Goal: Task Accomplishment & Management: Use online tool/utility

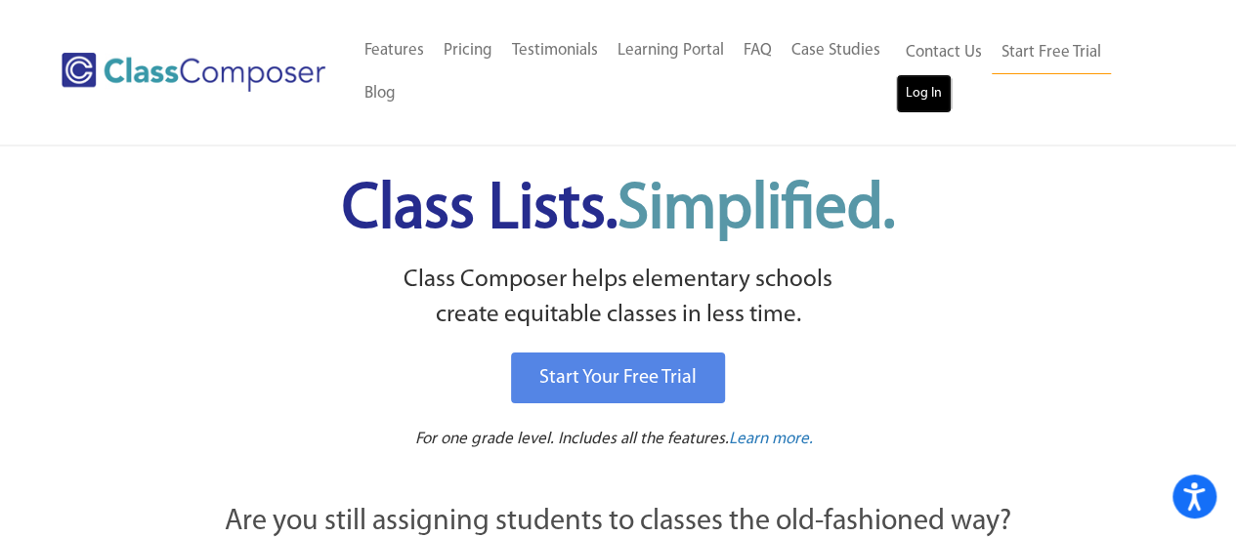
click at [933, 79] on link "Log In" at bounding box center [924, 93] width 56 height 39
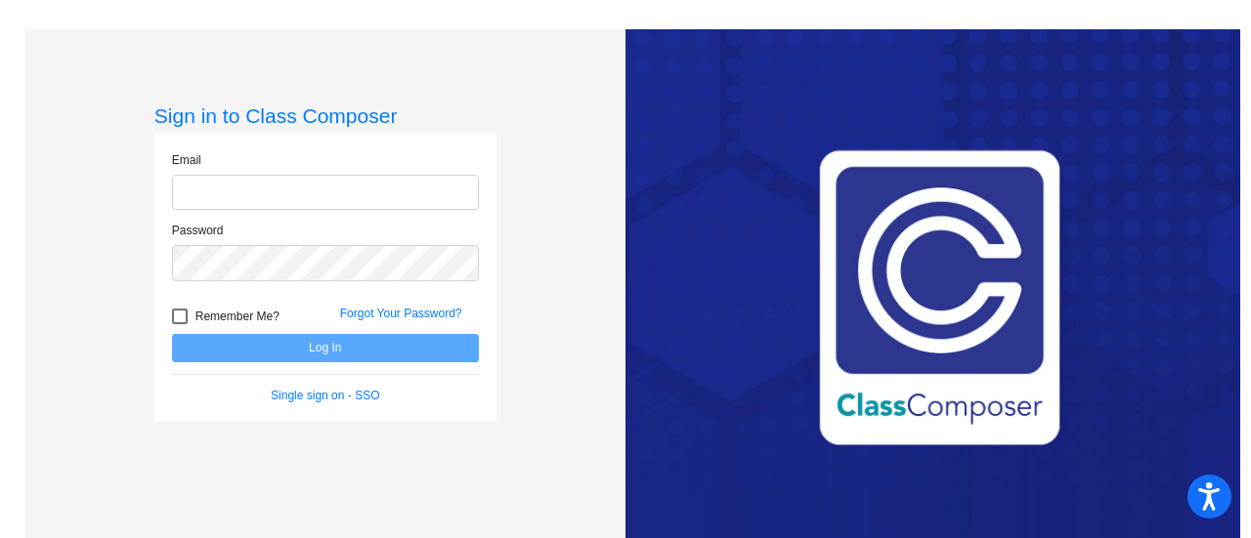
type input "[EMAIL_ADDRESS][DOMAIN_NAME]"
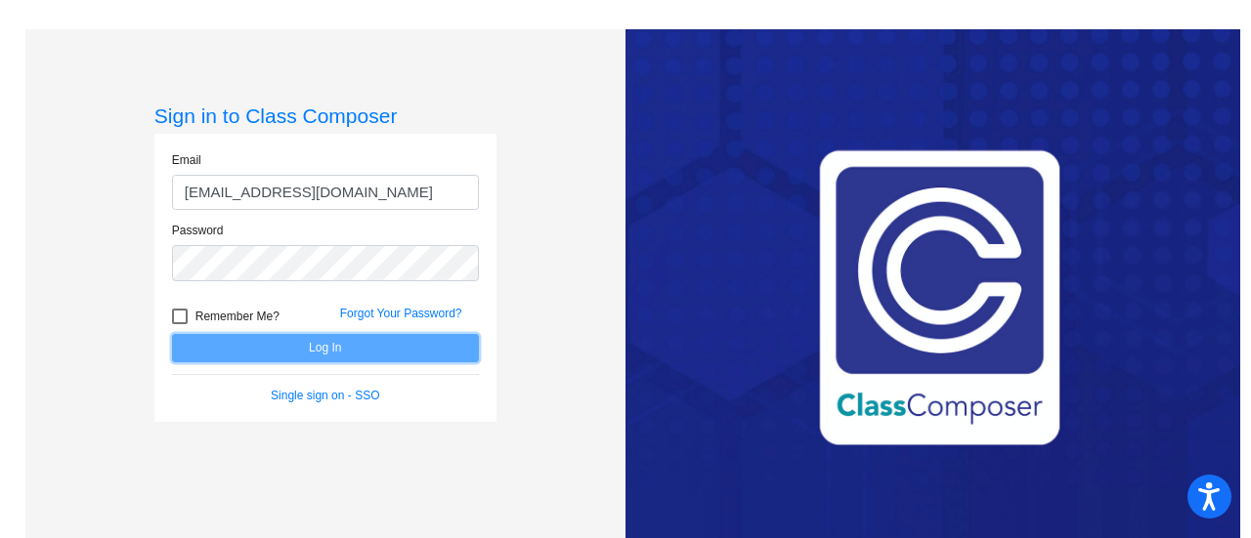
click at [265, 337] on button "Log In" at bounding box center [325, 348] width 307 height 28
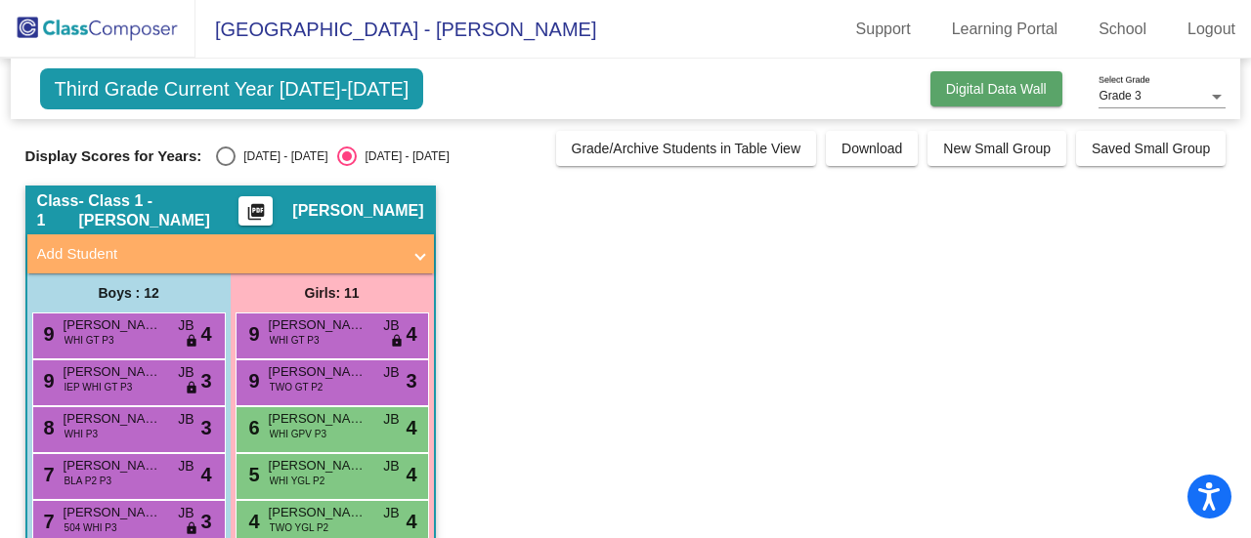
click at [955, 83] on span "Digital Data Wall" at bounding box center [996, 89] width 101 height 16
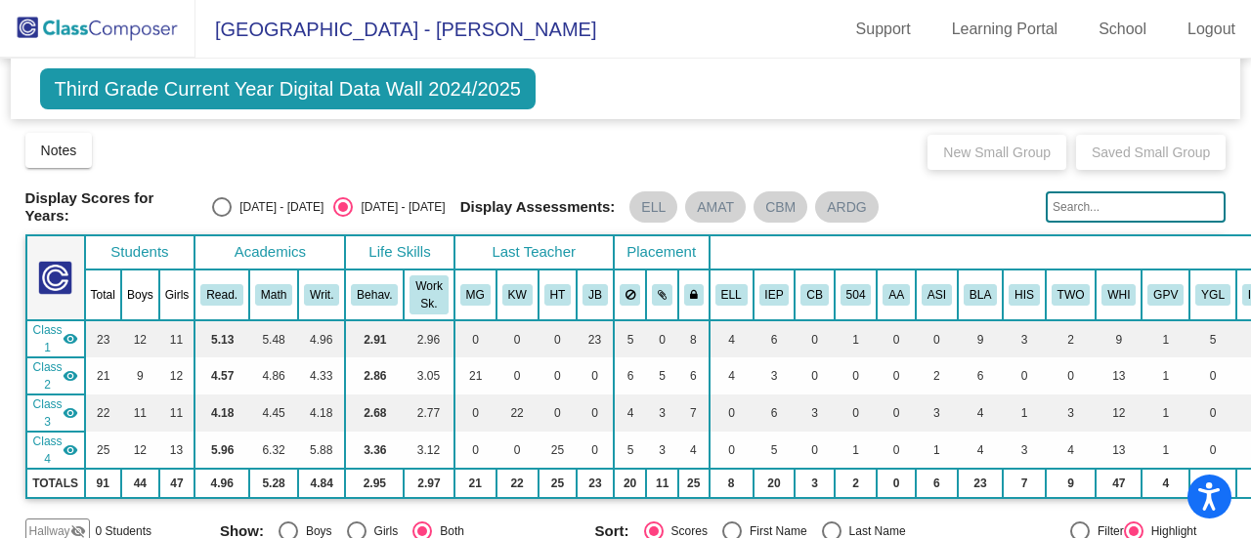
click at [297, 92] on span "Third Grade Current Year Digital Data Wall 2024/2025" at bounding box center [287, 88] width 495 height 41
click at [271, 28] on span "[GEOGRAPHIC_DATA] - [PERSON_NAME]" at bounding box center [395, 29] width 401 height 31
click at [335, 83] on span "Third Grade Current Year Digital Data Wall 2024/2025" at bounding box center [287, 88] width 495 height 41
click at [522, 88] on span "Third Grade Current Year Digital Data Wall 2024/2025" at bounding box center [287, 88] width 495 height 41
click at [481, 82] on span "Third Grade Current Year Digital Data Wall 2024/2025" at bounding box center [287, 88] width 495 height 41
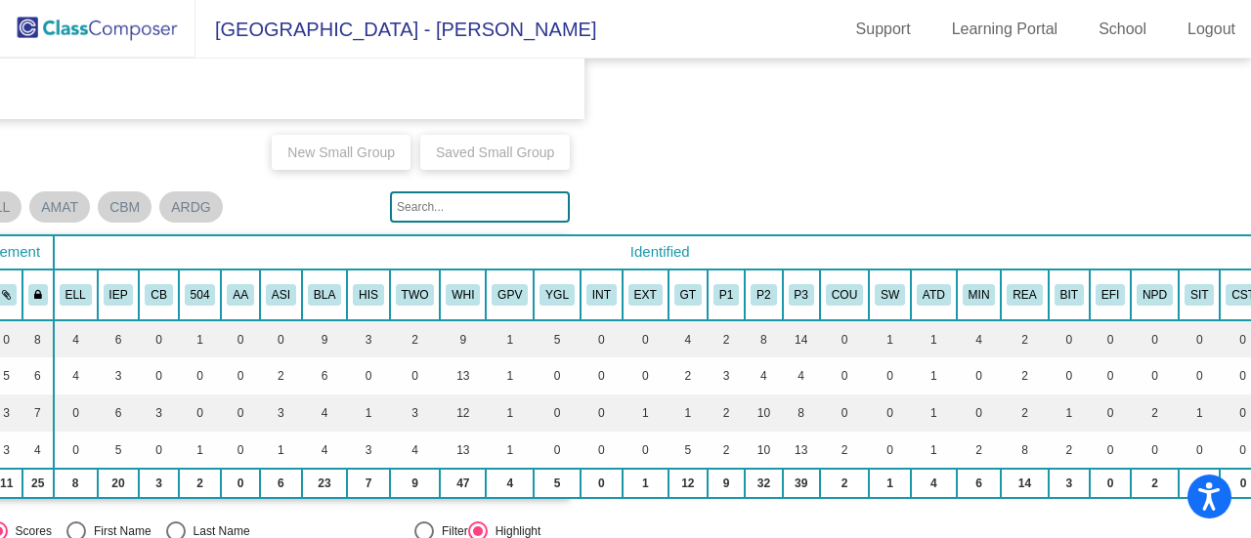
scroll to position [0, 656]
click at [317, 25] on span "[GEOGRAPHIC_DATA] - [PERSON_NAME]" at bounding box center [395, 29] width 401 height 31
click at [127, 25] on img at bounding box center [97, 29] width 195 height 58
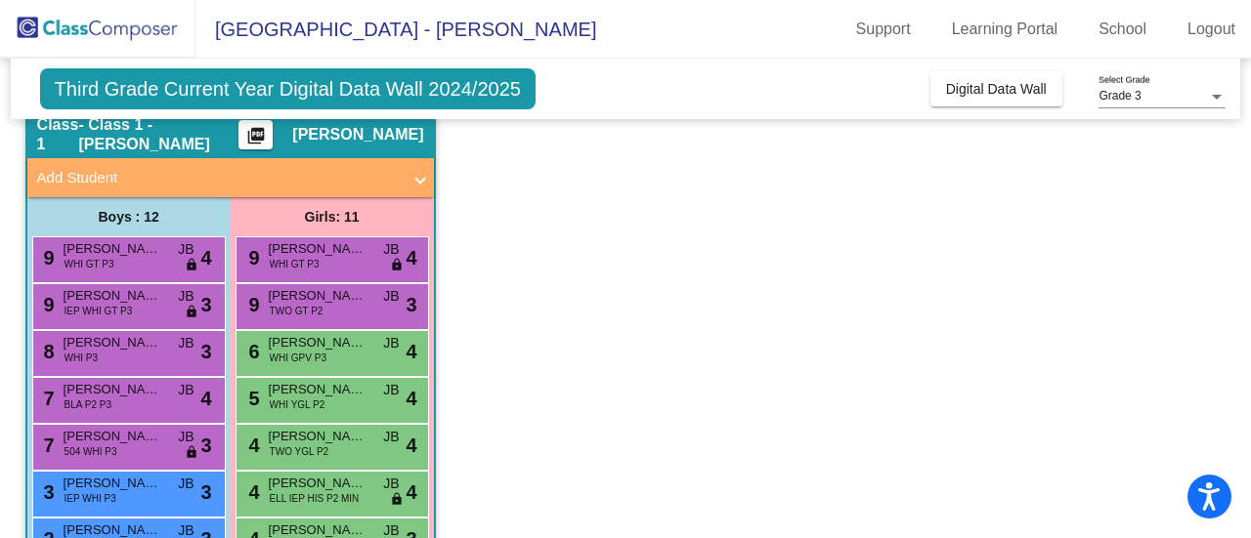
scroll to position [0, 0]
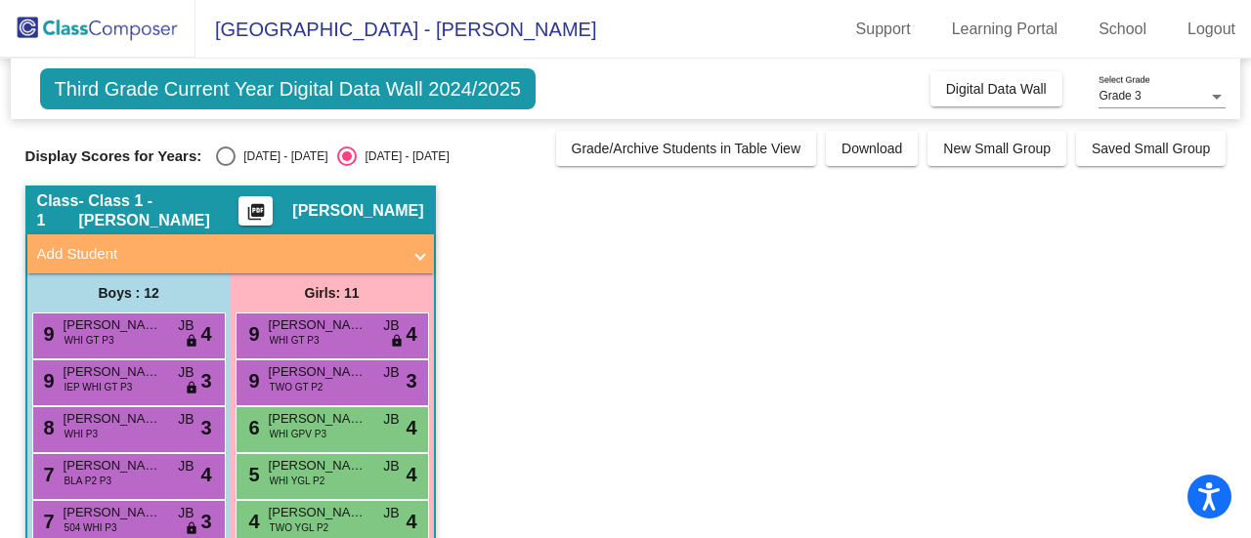
click at [1215, 95] on div at bounding box center [1216, 97] width 10 height 5
click at [1215, 95] on span "Grade 3" at bounding box center [1161, 96] width 127 height 35
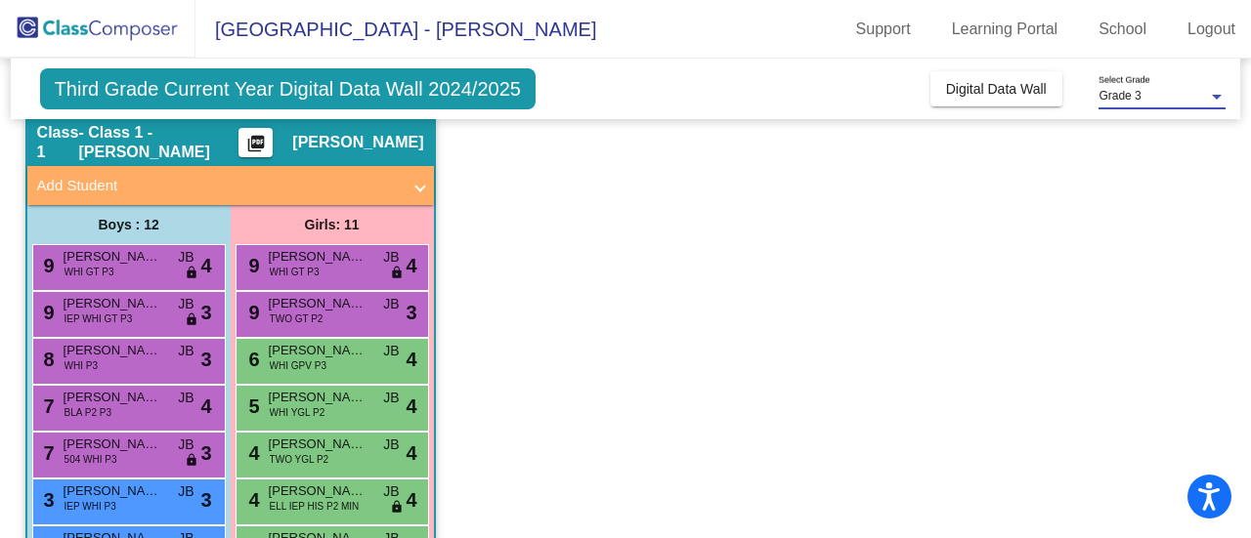
scroll to position [98, 0]
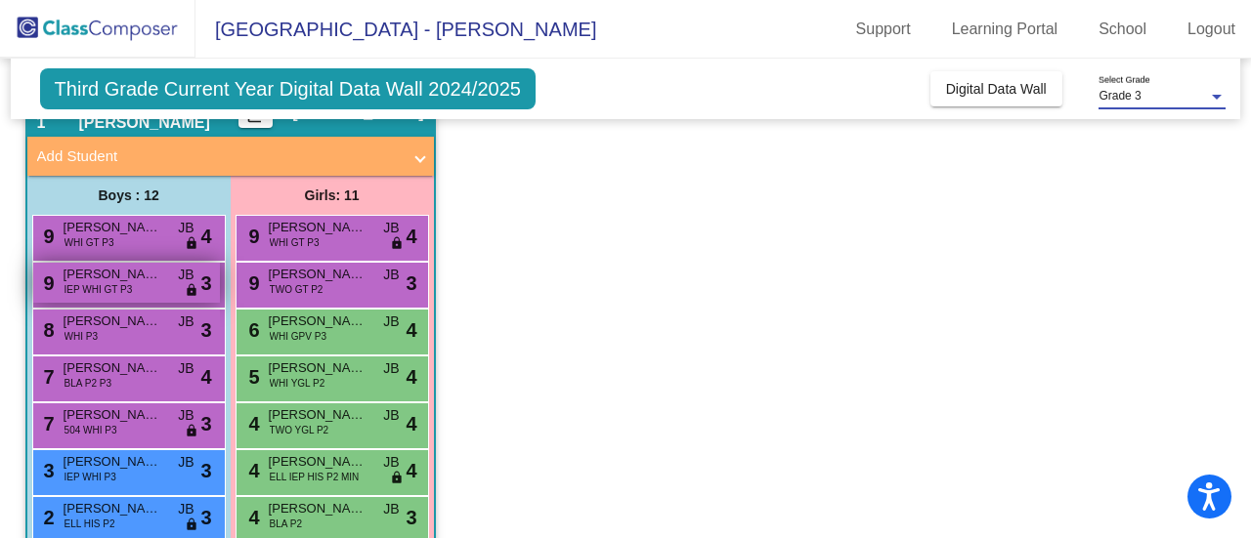
click at [129, 285] on span "IEP WHI GT P3" at bounding box center [98, 289] width 68 height 15
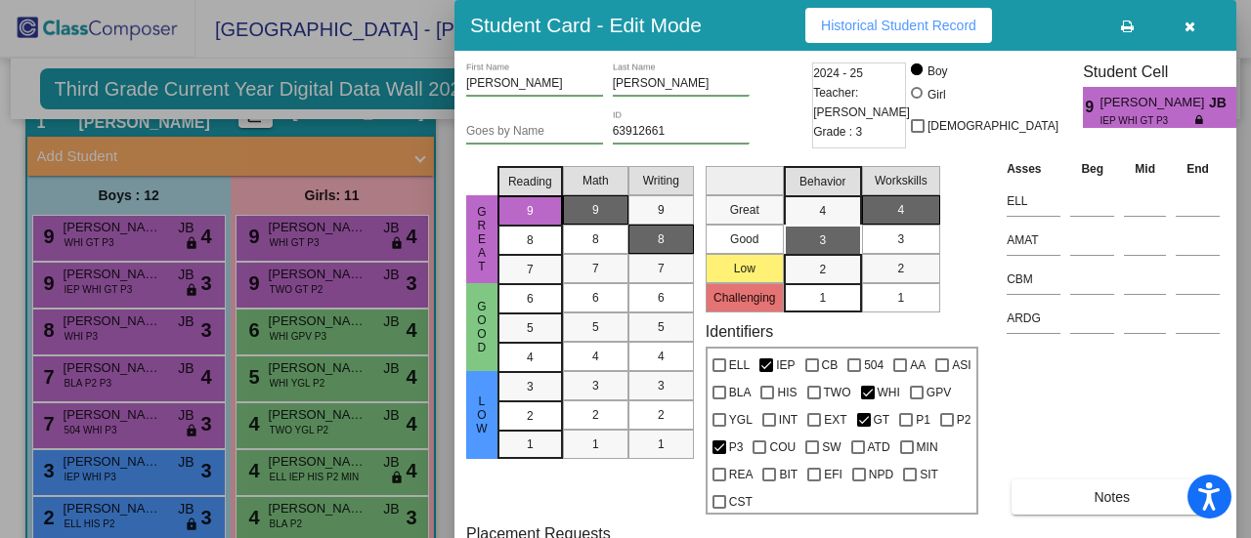
click at [113, 327] on div at bounding box center [625, 269] width 1251 height 538
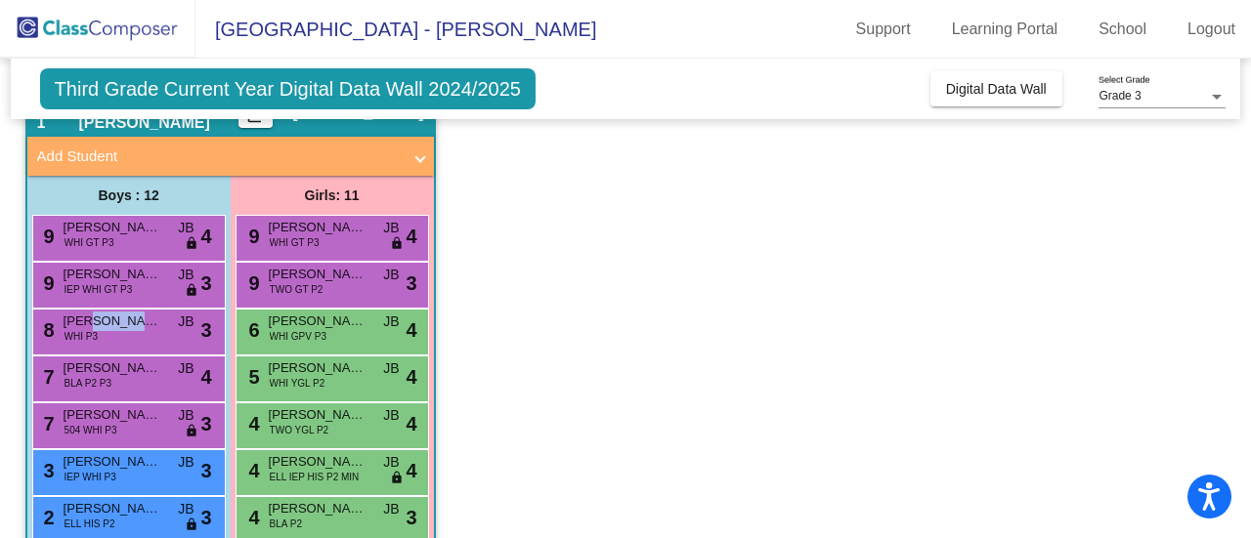
click at [113, 327] on span "[PERSON_NAME]" at bounding box center [113, 322] width 98 height 20
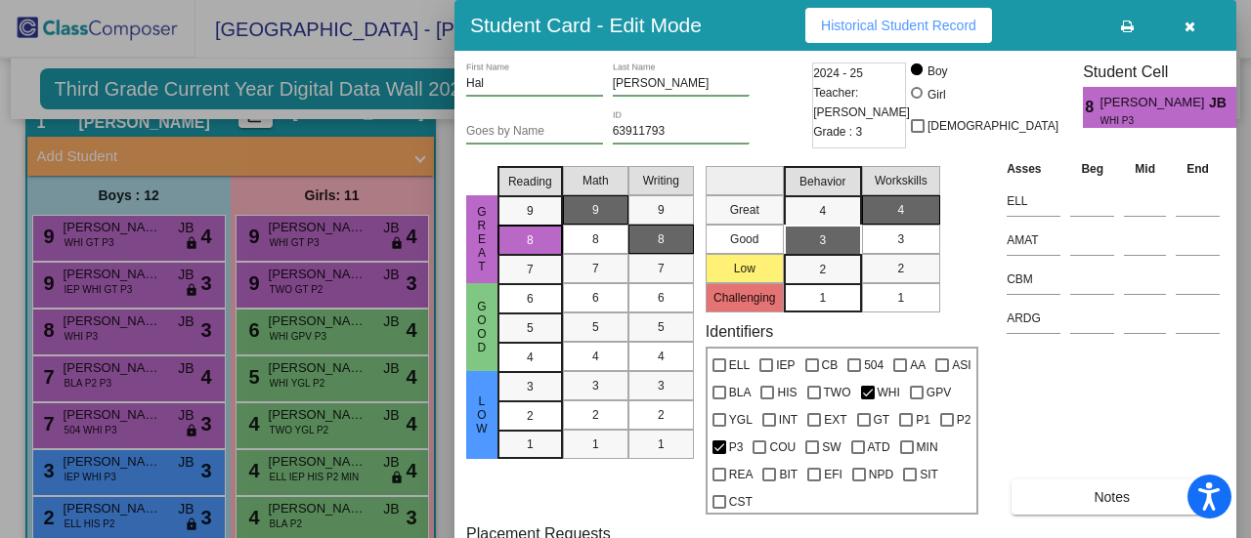
click at [127, 425] on div at bounding box center [625, 269] width 1251 height 538
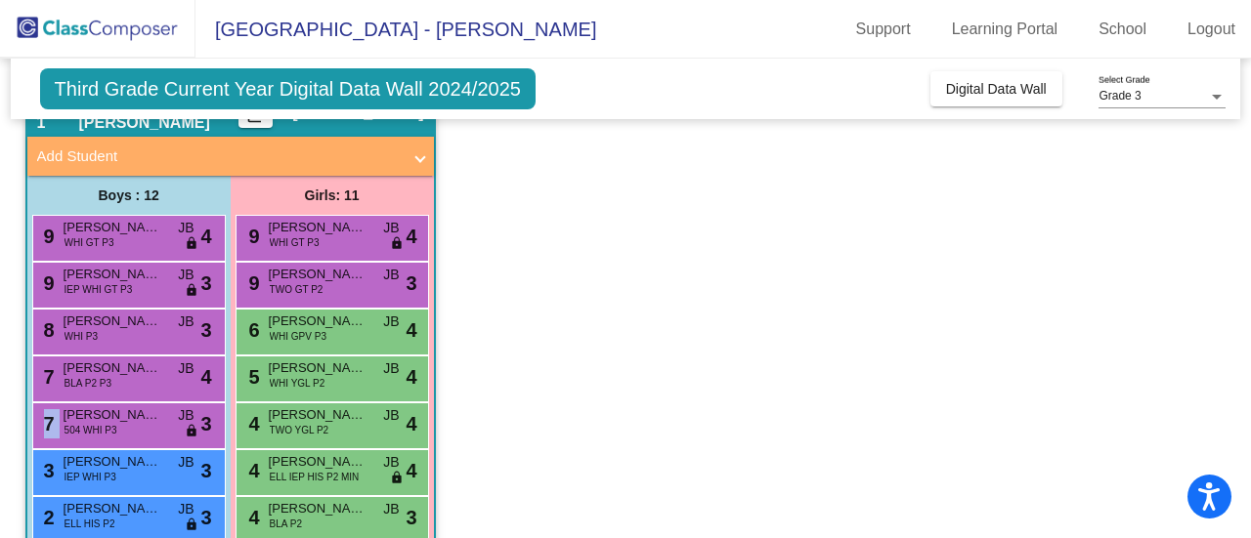
click at [127, 425] on div "7 [PERSON_NAME] 504 WHI P3 JB lock do_not_disturb_alt 3" at bounding box center [126, 423] width 187 height 40
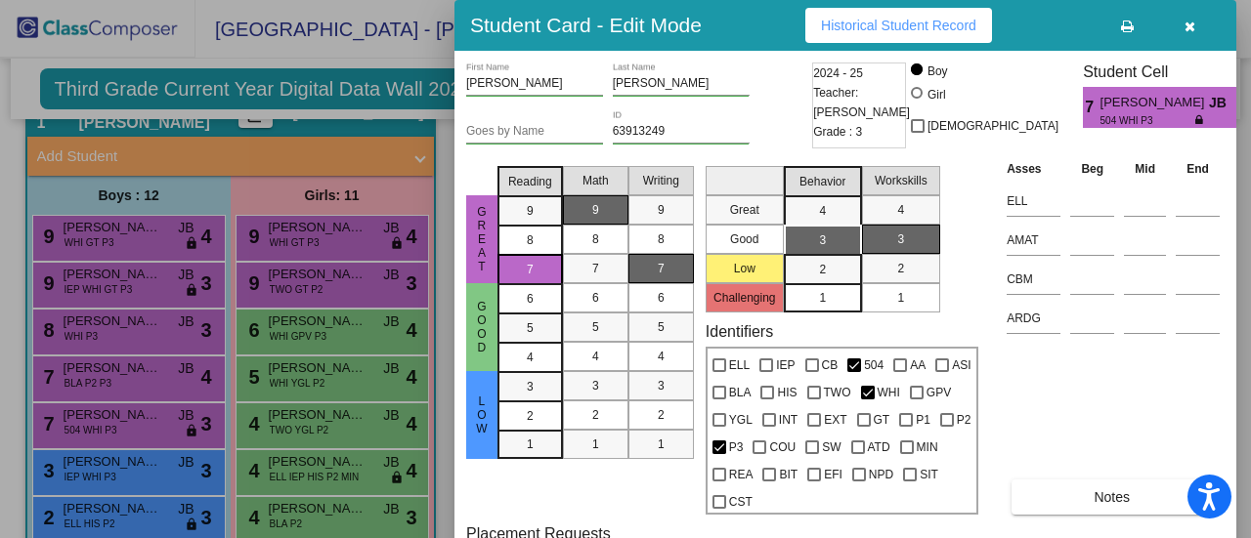
click at [109, 458] on div at bounding box center [625, 269] width 1251 height 538
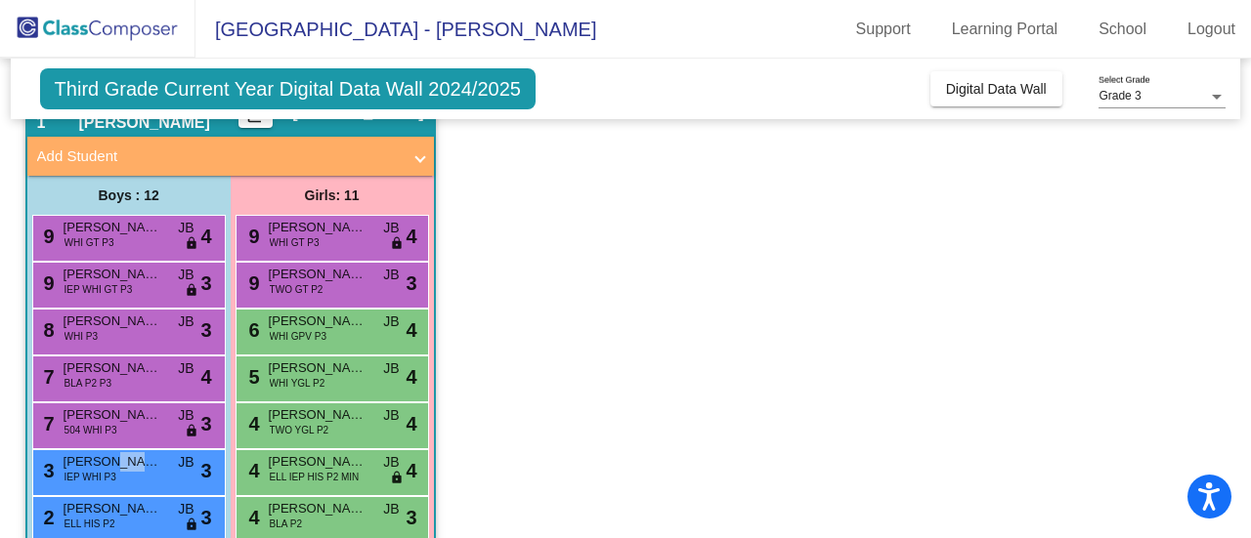
click at [109, 458] on span "[PERSON_NAME]" at bounding box center [113, 462] width 98 height 20
